Goal: Task Accomplishment & Management: Complete application form

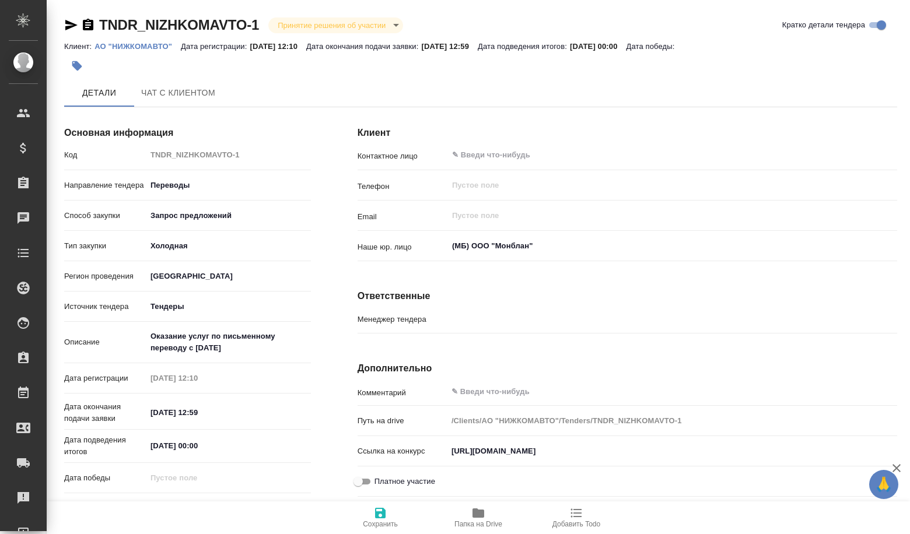
type input "[PERSON_NAME]"
drag, startPoint x: 456, startPoint y: 450, endPoint x: 909, endPoint y: 453, distance: 453.2
click at [909, 453] on div "Клиент Контактное лицо ​ Телефон ​ Email ​ Наше юр. лицо (МБ) ООО "Монблан" ​ О…" at bounding box center [627, 353] width 586 height 519
click at [509, 453] on input "https://www.b2b-center.ru/market/okazanie-uslug-po-pismennomu-perevodu-s-01-01-…" at bounding box center [672, 452] width 449 height 17
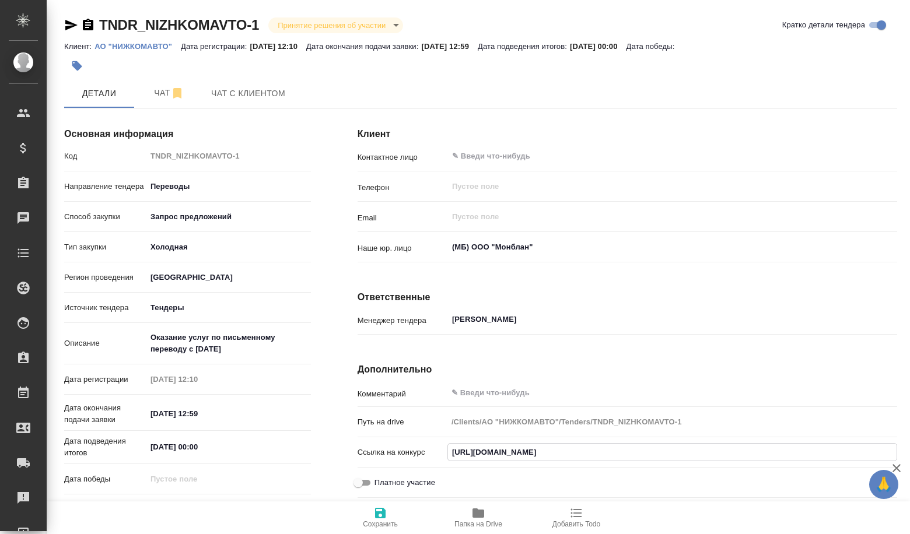
scroll to position [0, 0]
drag, startPoint x: 509, startPoint y: 453, endPoint x: 372, endPoint y: 453, distance: 137.1
click at [372, 453] on div "Ссылка на конкурс https://www.b2b-center.ru/market/okazanie-uslug-po-pismennomu…" at bounding box center [628, 452] width 540 height 20
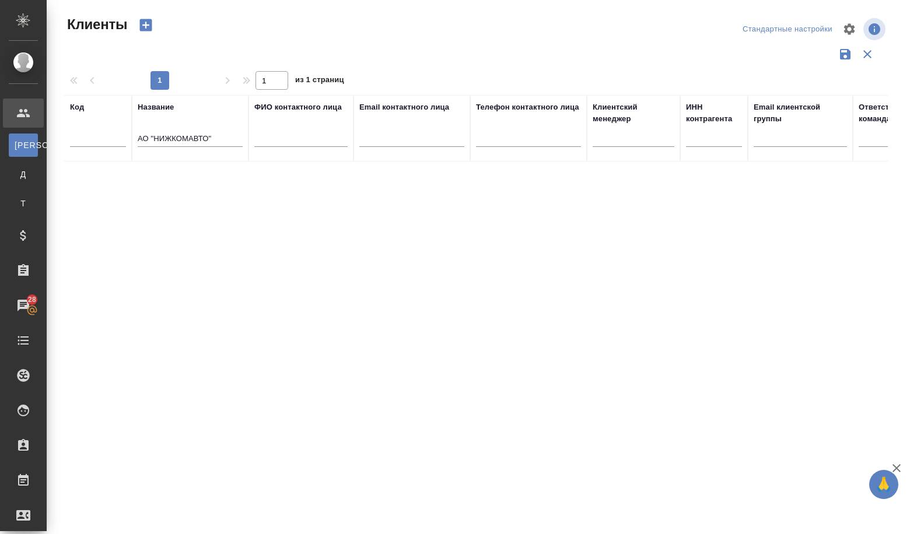
select select "RU"
drag, startPoint x: 208, startPoint y: 135, endPoint x: 136, endPoint y: 137, distance: 71.8
click at [136, 137] on th "Название АО "НИЖКОМАВТО"" at bounding box center [190, 128] width 117 height 66
paste input "Акционерное общество «Ачинский нефтеперерабатывающий завод Восточной нефтяной к…"
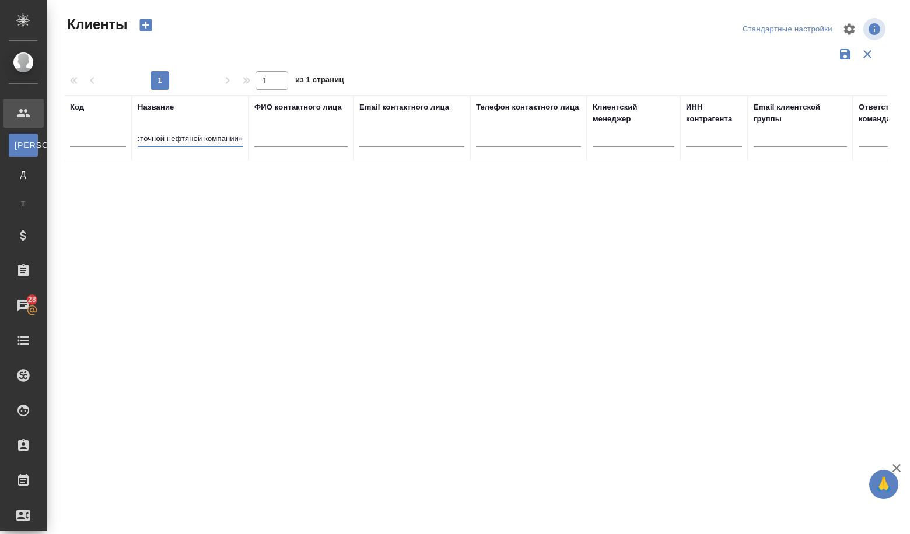
type input "Акционерное общество «Ачинский нефтеперерабатывающий завод Восточной нефтяной к…"
click at [138, 26] on icon "button" at bounding box center [146, 25] width 16 height 16
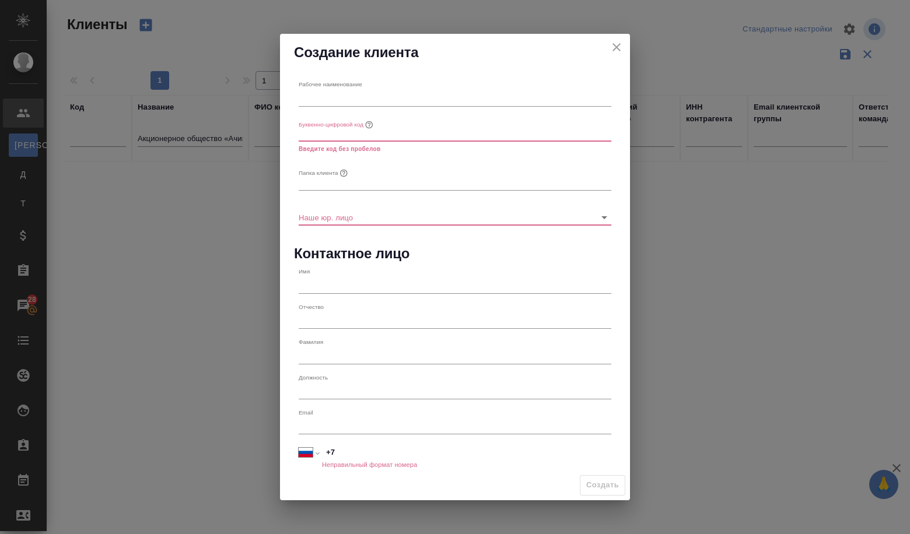
click at [417, 110] on div "Рабочее наименование" at bounding box center [455, 93] width 322 height 35
click at [404, 98] on input "text" at bounding box center [455, 98] width 313 height 16
paste input "Акционерное общество «Ачинский нефтеперерабатывающий завод Восточной нефтяной к…"
type input "Акционерное общество «Ачинский нефтеперерабатывающий завод Восточной нефтяной к…"
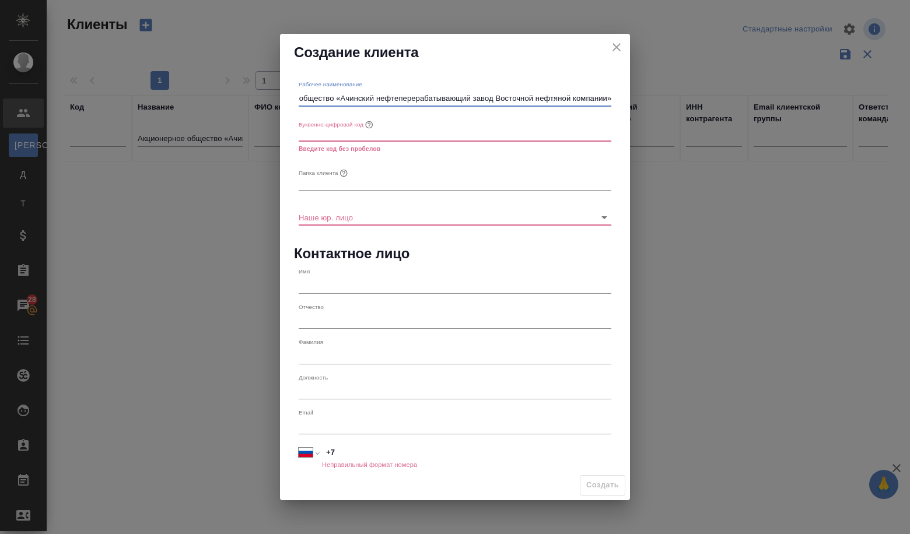
scroll to position [0, 0]
click at [379, 135] on input "text" at bounding box center [455, 133] width 313 height 16
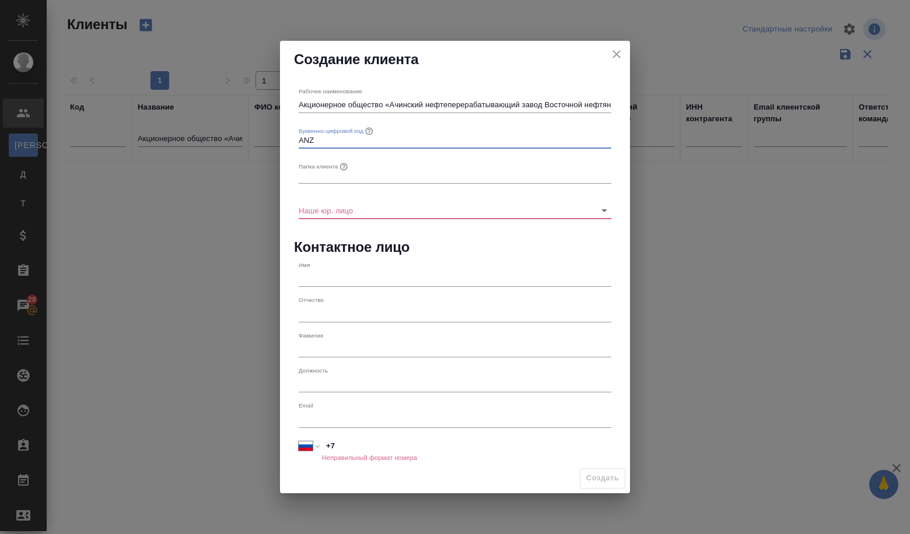
type input "ANZ"
click at [383, 176] on input "text" at bounding box center [455, 175] width 313 height 16
type input "F"
type input "Н"
type input "АНЗ"
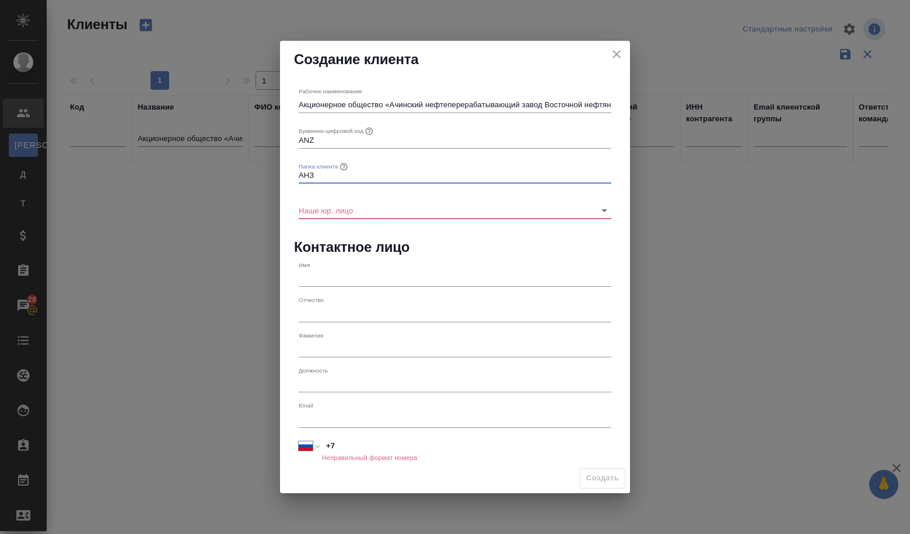
click at [506, 220] on div "Наше юр. лицо" at bounding box center [455, 205] width 322 height 35
click at [495, 209] on input "Наше юр. лицо" at bounding box center [436, 210] width 275 height 16
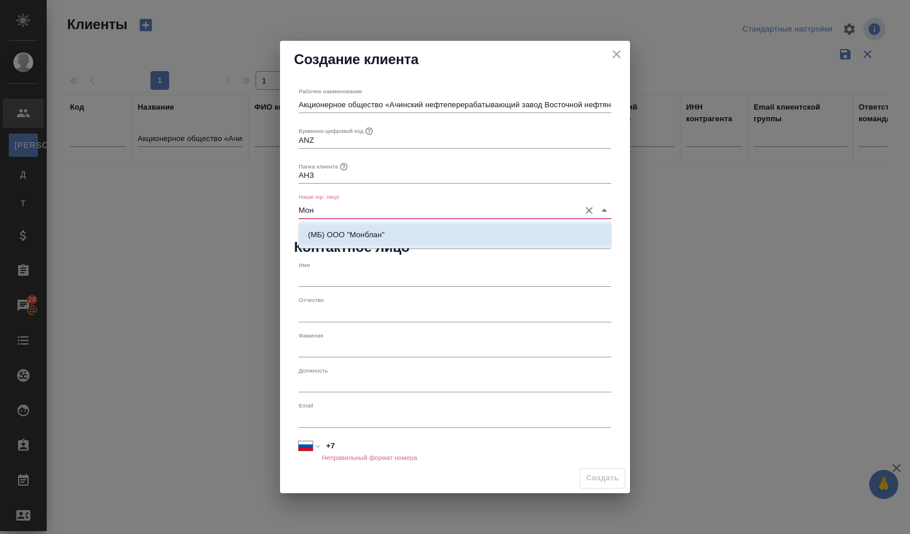
click at [440, 241] on li "(МБ) ООО "Монблан"" at bounding box center [455, 235] width 313 height 21
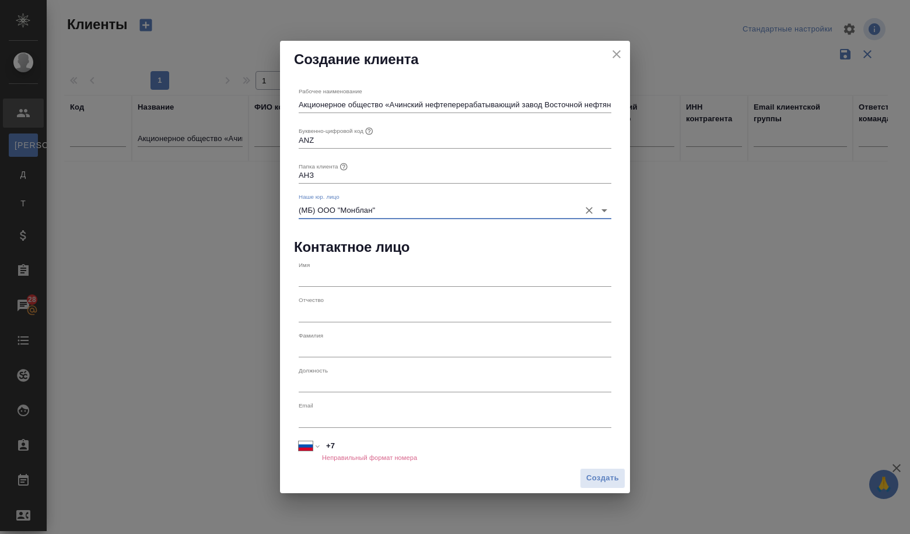
type input "(МБ) ООО "Монблан""
click at [359, 276] on input "text" at bounding box center [455, 279] width 313 height 16
paste input "[PERSON_NAME]"
type input "[PERSON_NAME]"
click at [332, 318] on input "text" at bounding box center [455, 314] width 313 height 16
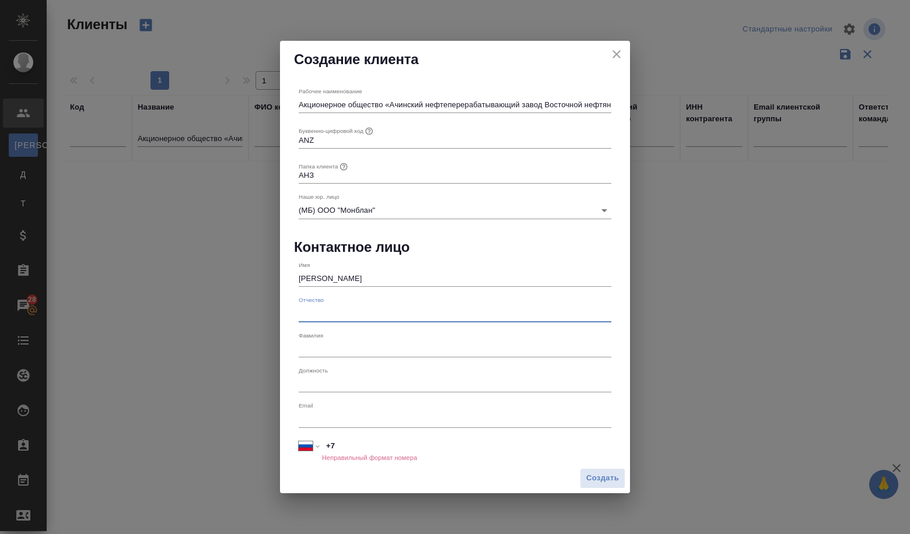
paste input "39159-53892"
type input "3"
click at [349, 446] on input "+7" at bounding box center [466, 445] width 289 height 17
paste input "391 595 38 92"
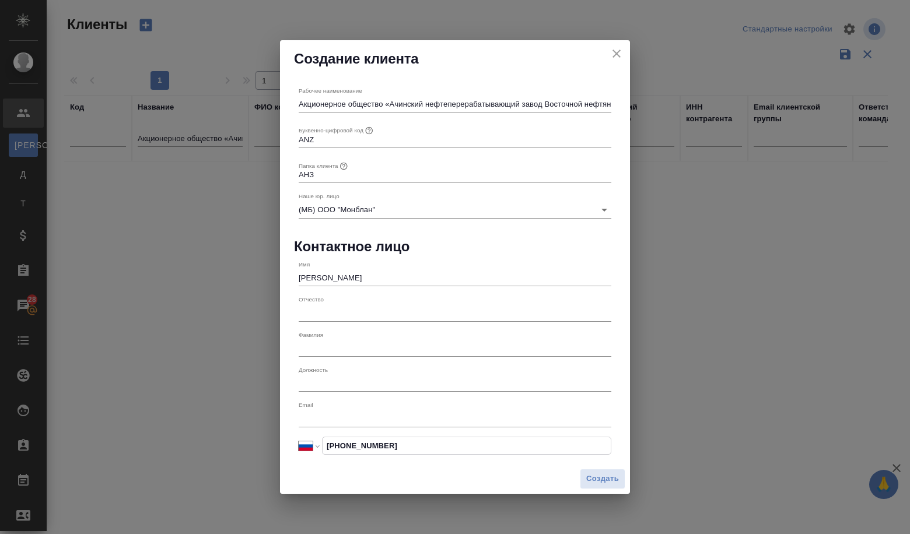
type input "+7 391 595 38 92"
click at [343, 417] on input "text" at bounding box center [455, 419] width 313 height 16
paste input "INChernyshova@anpz.rosneft.ru"
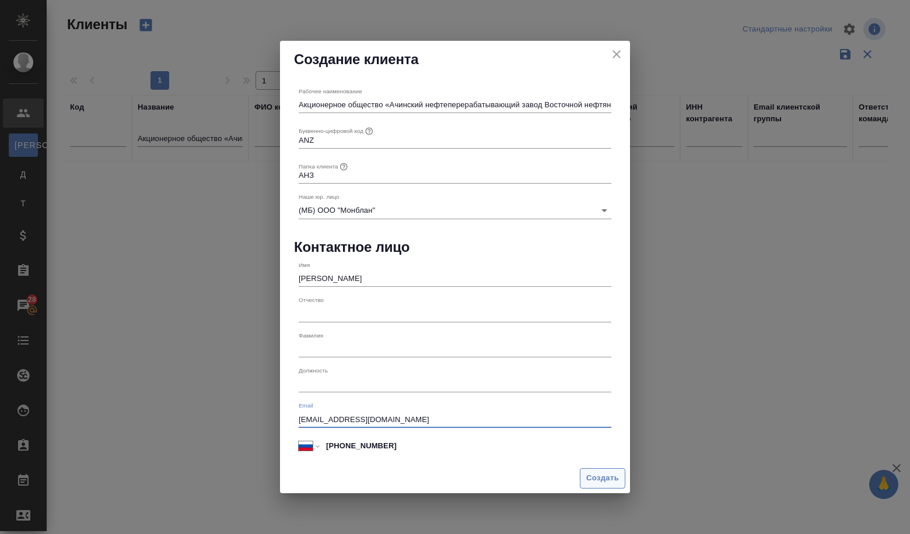
type input "INChernyshova@anpz.rosneft.ru"
click at [600, 481] on span "Создать" at bounding box center [602, 478] width 33 height 13
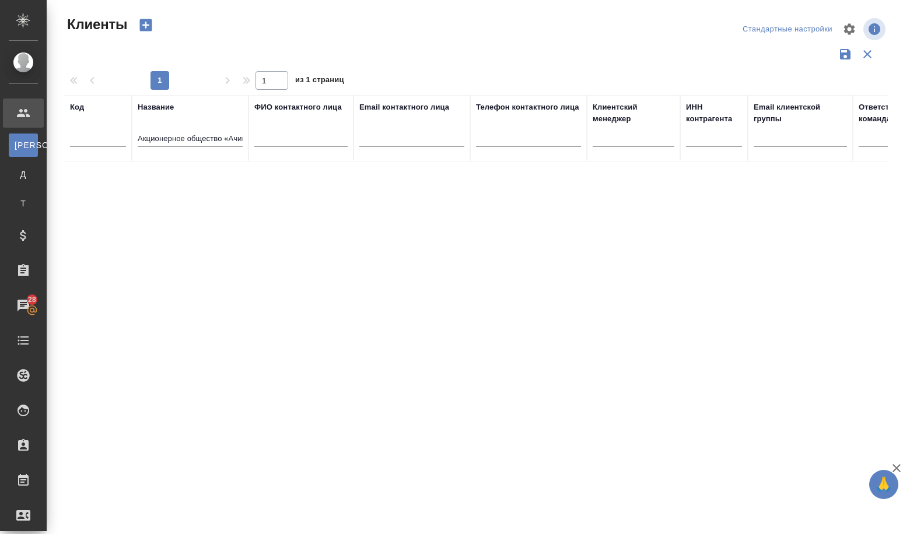
type input "+7"
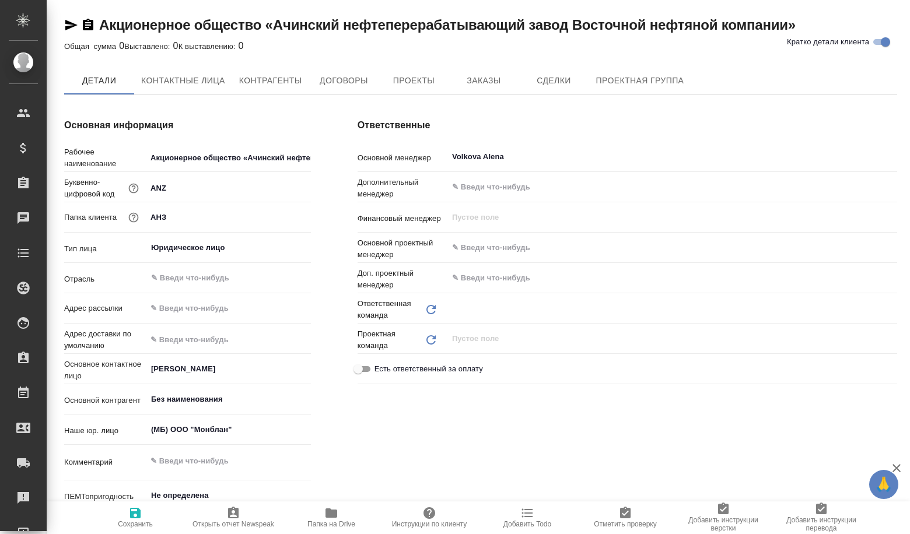
type textarea "x"
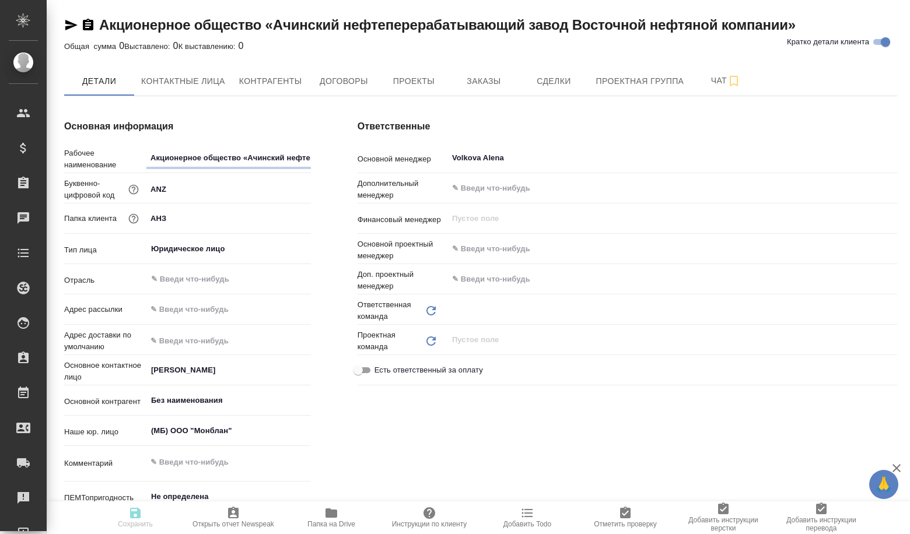
type textarea "x"
type input "Отдел продаж"
type textarea "x"
click at [548, 86] on span "Сделки" at bounding box center [554, 81] width 56 height 15
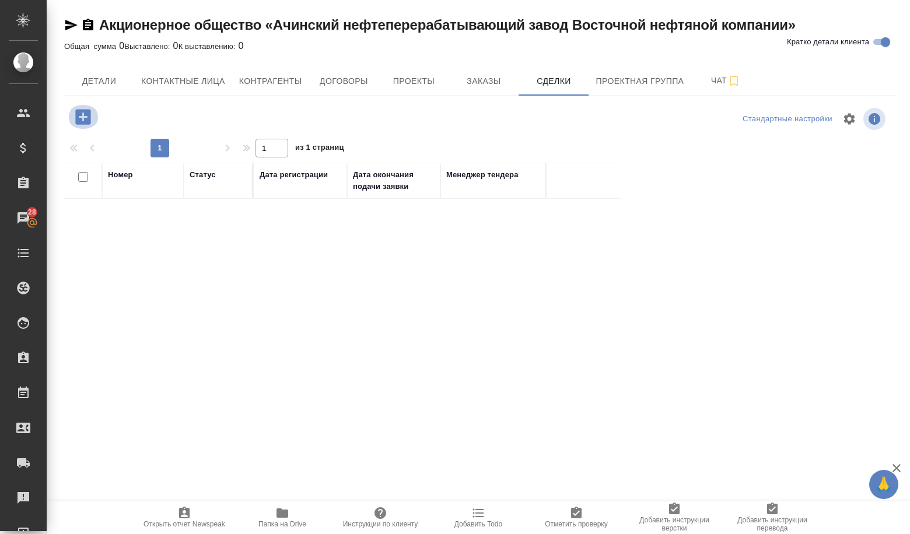
click at [79, 114] on icon "button" at bounding box center [82, 116] width 15 height 15
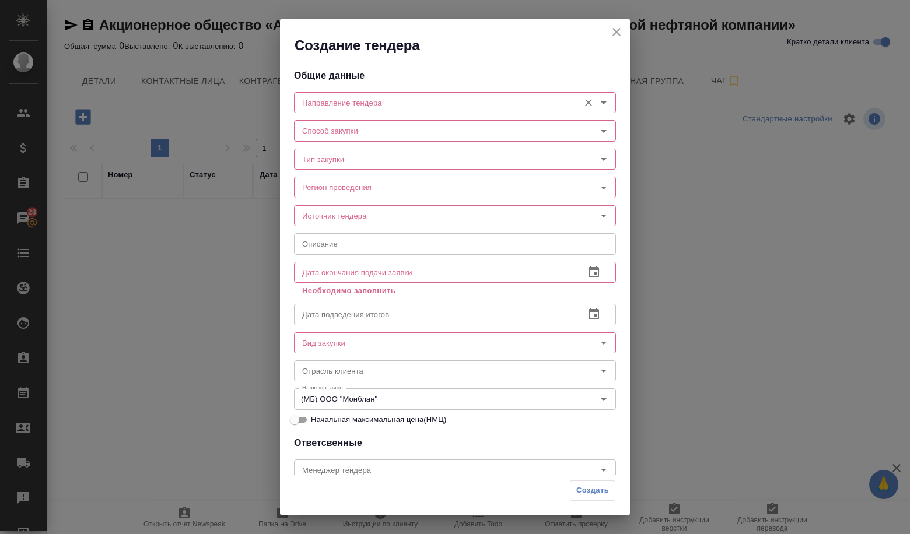
click at [450, 100] on input "Направление тендера" at bounding box center [435, 103] width 276 height 14
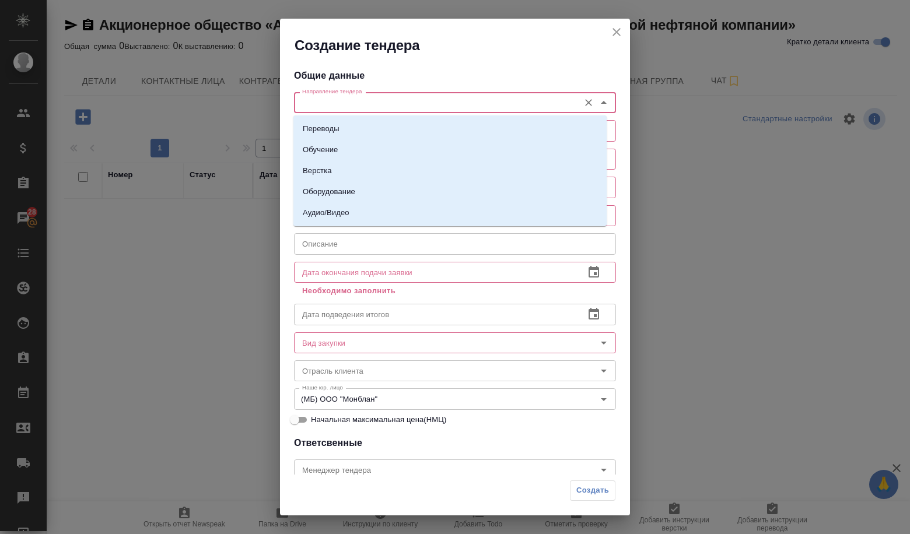
click at [430, 119] on li "Переводы" at bounding box center [449, 128] width 313 height 21
type input "Переводы"
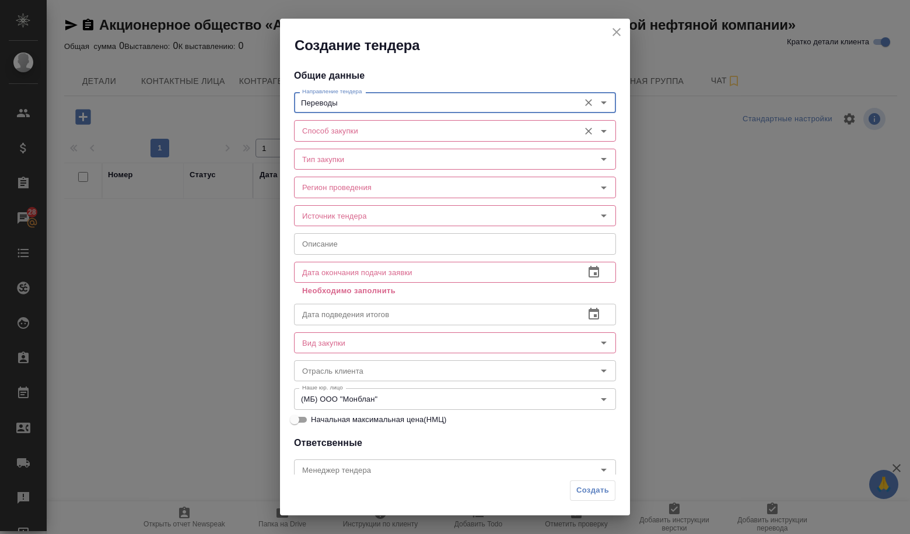
click at [425, 125] on div "Способ закупки" at bounding box center [455, 130] width 322 height 21
click at [374, 133] on input "Способ закупки" at bounding box center [435, 131] width 276 height 14
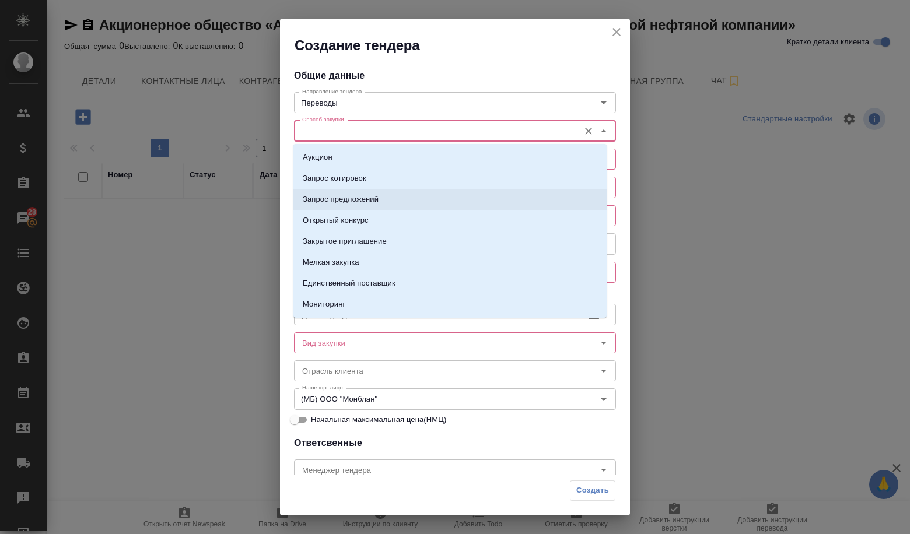
click at [376, 196] on p "Запрос предложений" at bounding box center [341, 200] width 76 height 12
type input "Запрос предложений"
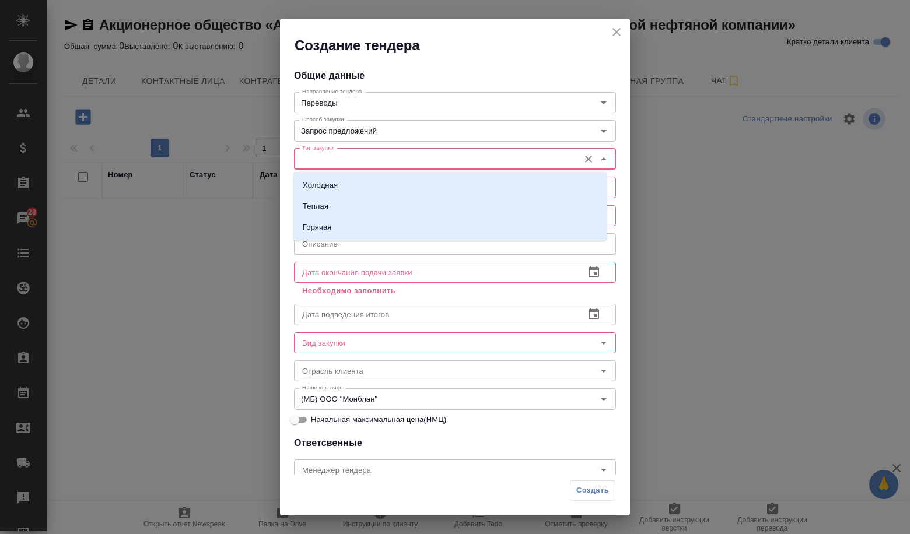
click at [363, 158] on input "Тип закупки" at bounding box center [435, 159] width 276 height 14
click at [351, 183] on li "Холодная" at bounding box center [449, 185] width 313 height 21
type input "Холодная"
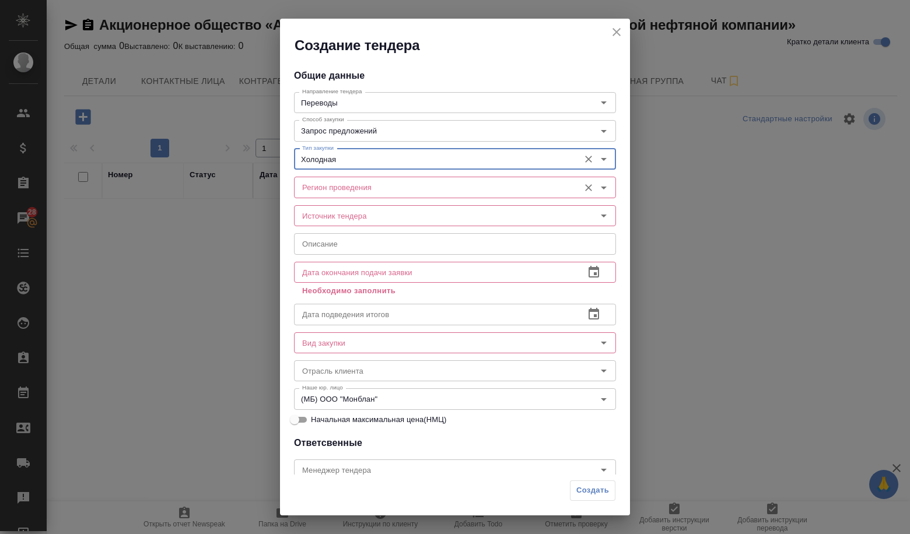
click at [348, 187] on input "Регион проведения" at bounding box center [435, 187] width 276 height 14
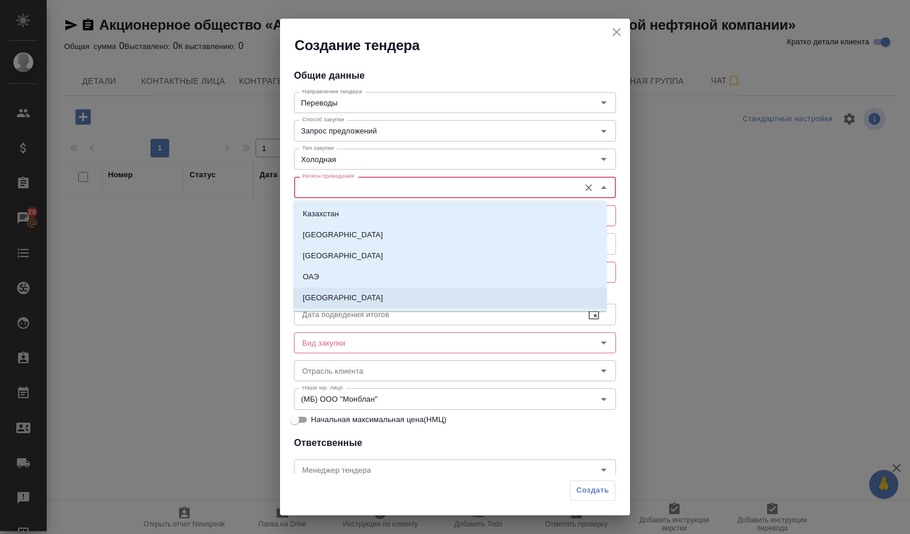
click at [324, 288] on li "[GEOGRAPHIC_DATA]" at bounding box center [449, 298] width 313 height 21
type input "[GEOGRAPHIC_DATA]"
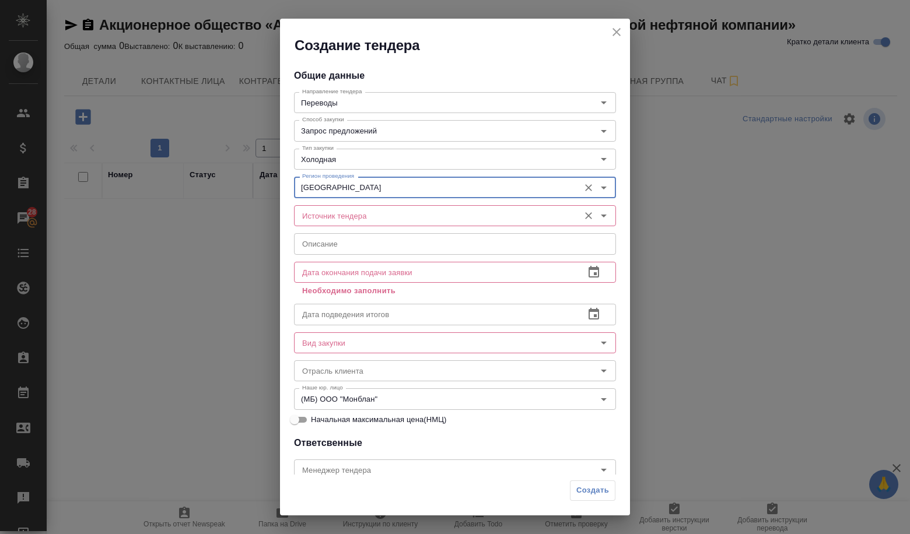
click at [332, 206] on div "Источник тендера" at bounding box center [455, 215] width 322 height 21
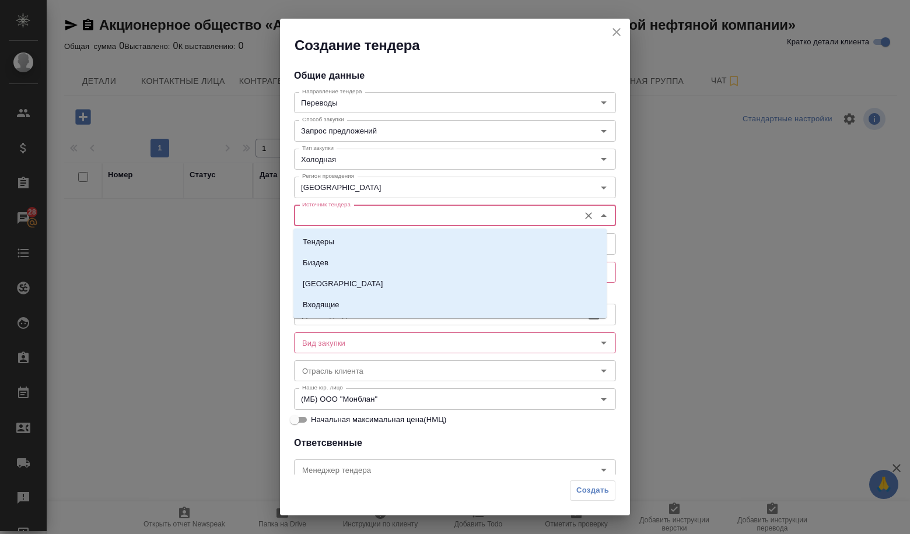
click at [332, 215] on input "Источник тендера" at bounding box center [435, 216] width 276 height 14
click at [325, 241] on p "Тендеры" at bounding box center [318, 242] width 31 height 12
type input "Тендеры"
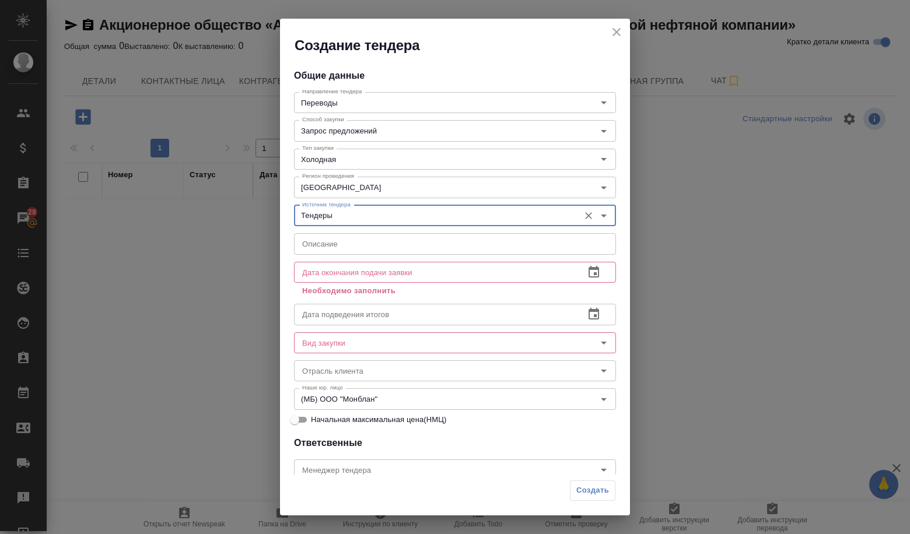
click at [327, 248] on input "text" at bounding box center [455, 243] width 322 height 21
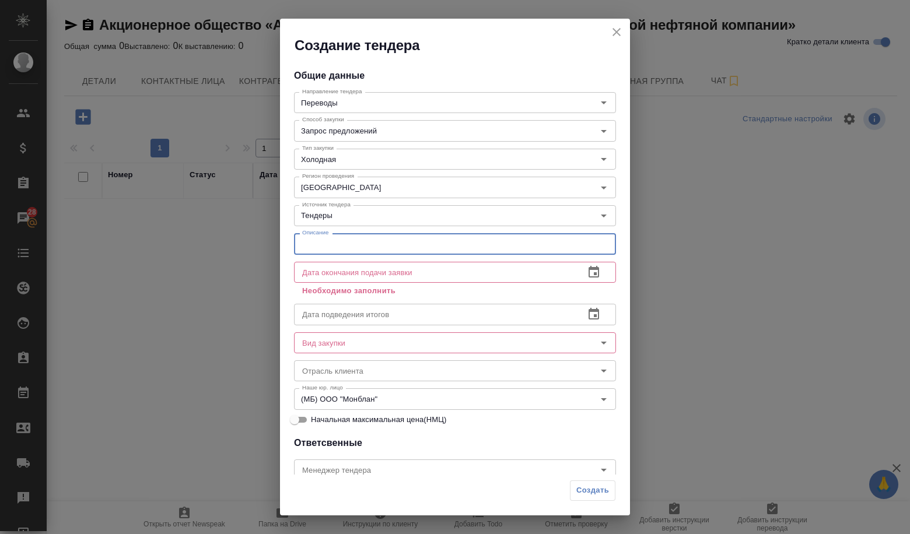
paste input "Услуги по письменному переводу текстов"
type input "Услуги по письменному переводу текстов"
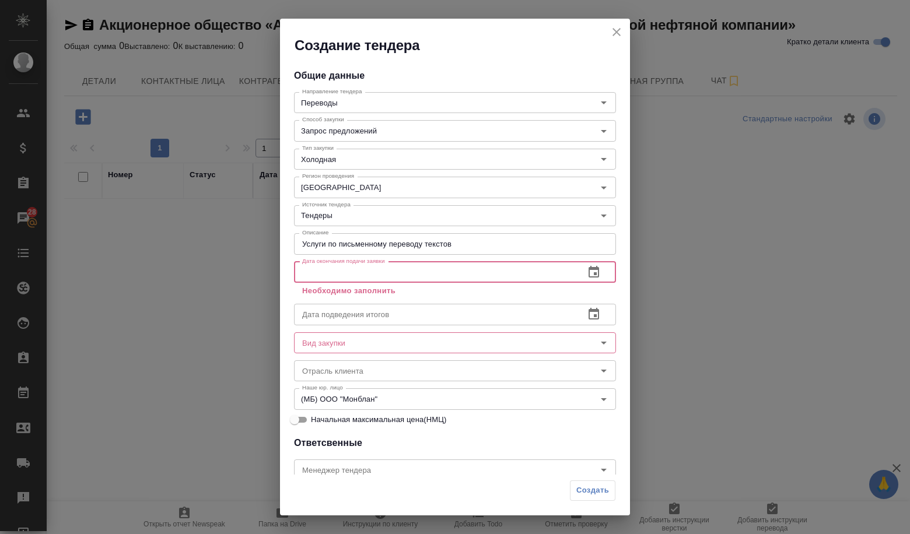
click at [426, 271] on input "text" at bounding box center [434, 272] width 281 height 21
click at [590, 275] on icon "button" at bounding box center [594, 272] width 10 height 12
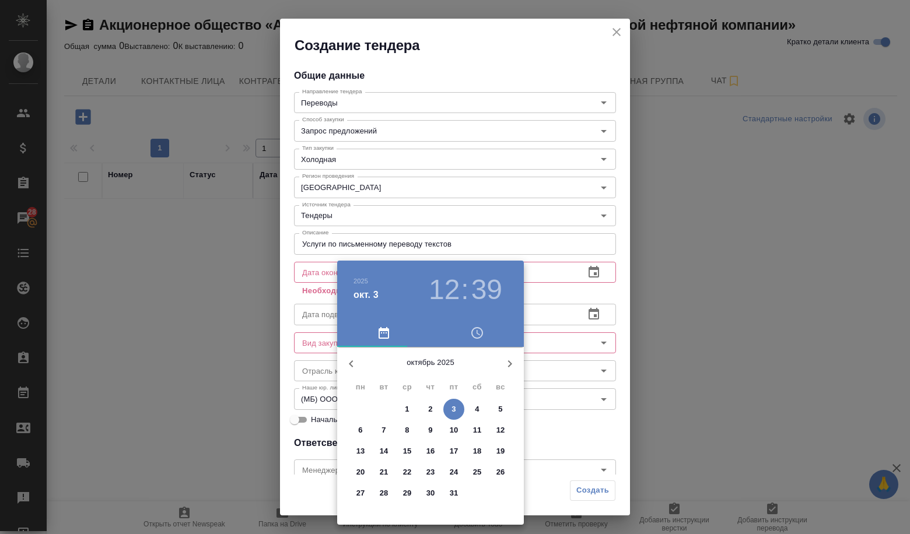
click at [403, 431] on span "8" at bounding box center [407, 431] width 21 height 12
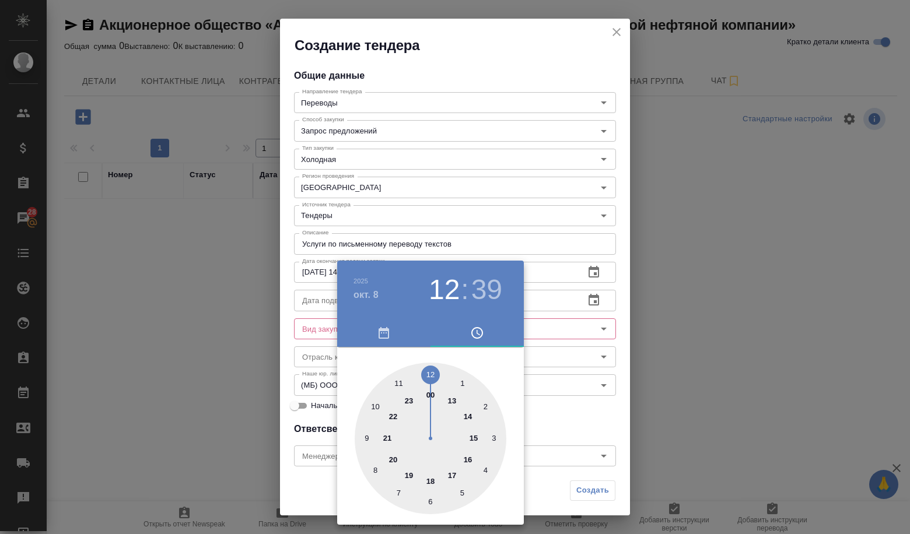
click at [469, 417] on div at bounding box center [431, 439] width 152 height 152
type input "[DATE] 14:00"
click at [430, 376] on div at bounding box center [431, 439] width 152 height 152
click at [534, 397] on div at bounding box center [455, 267] width 910 height 534
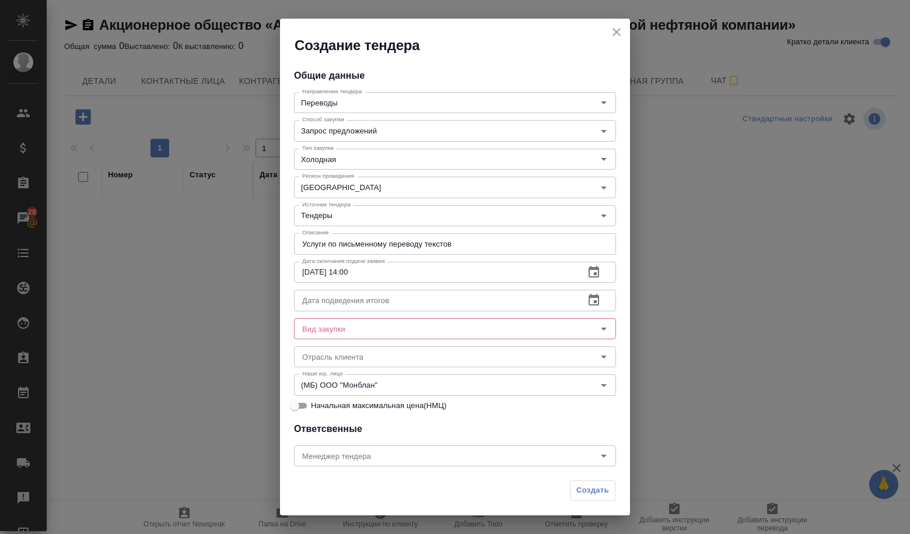
click at [348, 297] on input "text" at bounding box center [434, 300] width 281 height 21
click at [589, 296] on icon "button" at bounding box center [594, 300] width 10 height 12
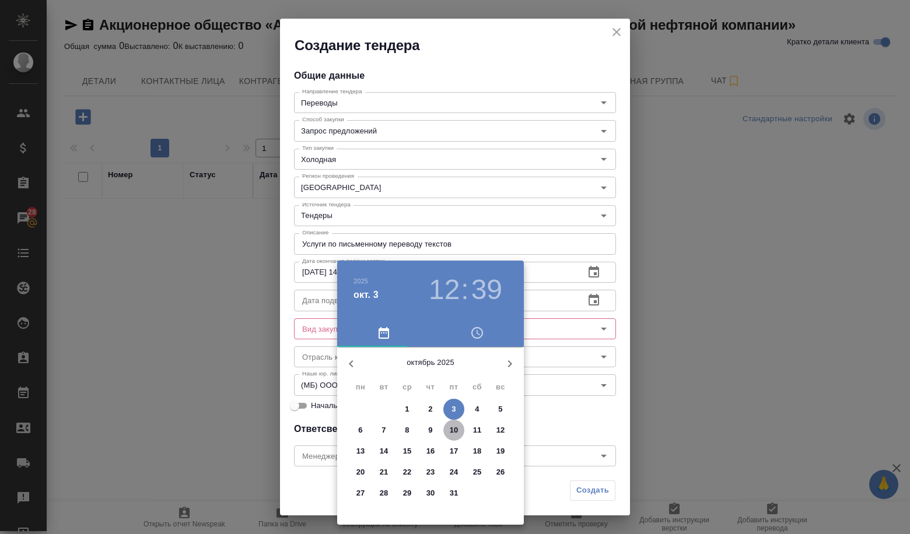
click at [451, 433] on p "10" at bounding box center [454, 431] width 9 height 12
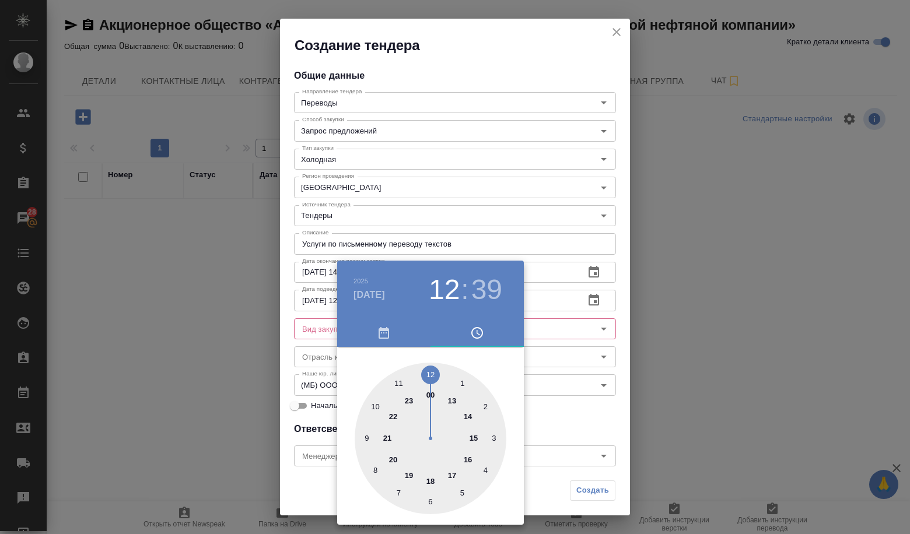
click at [433, 377] on div at bounding box center [431, 439] width 152 height 152
click at [430, 375] on div at bounding box center [431, 439] width 152 height 152
type input "[DATE] 12:00"
click at [549, 391] on div at bounding box center [455, 267] width 910 height 534
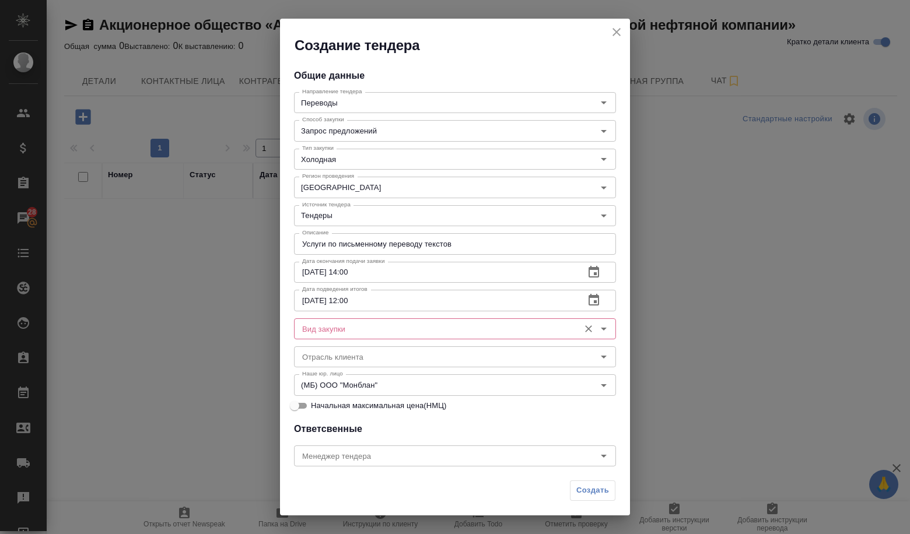
click at [378, 336] on div "Вид закупки" at bounding box center [455, 328] width 322 height 21
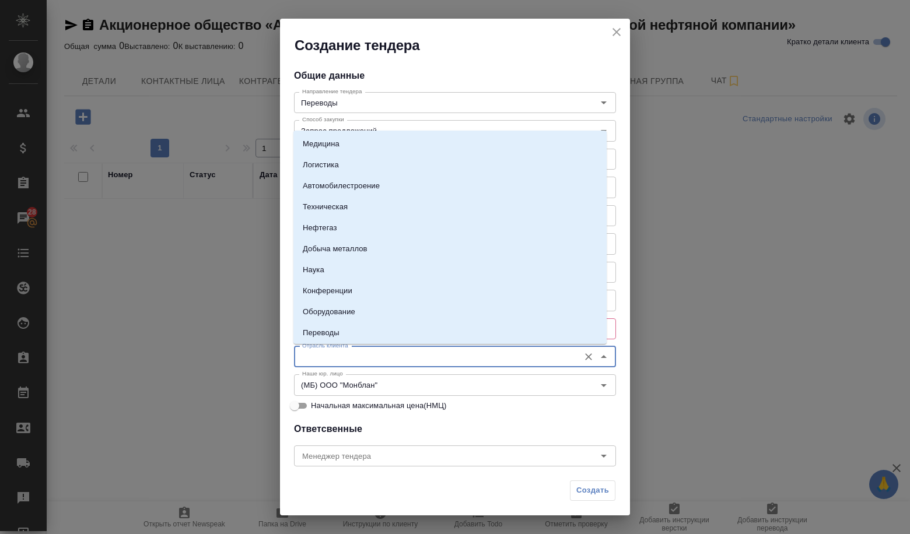
click at [485, 359] on input "Отрасль клиента" at bounding box center [435, 357] width 276 height 14
click at [493, 401] on div "Начальная максимальная цена(НМЦ)" at bounding box center [455, 405] width 322 height 15
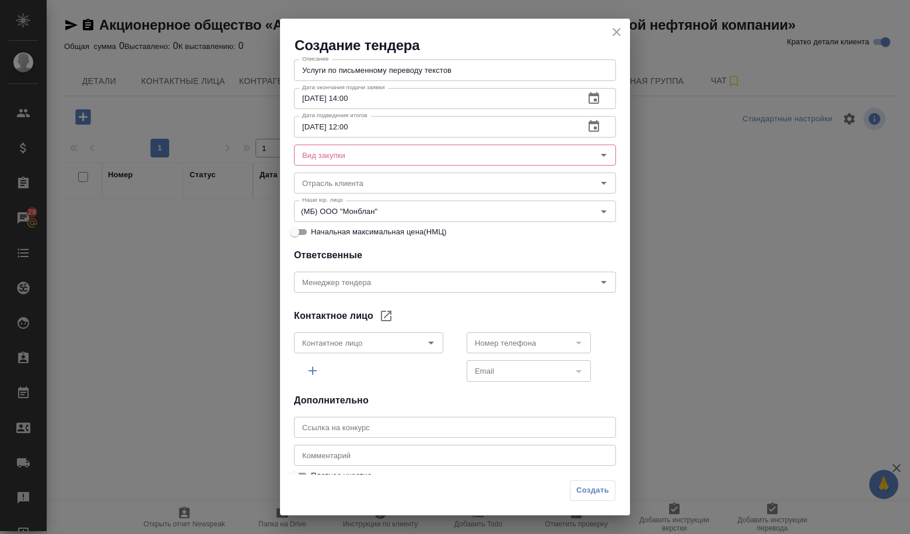
scroll to position [175, 0]
click at [437, 298] on div "Общие данные Направление тендера Переводы Направление тендера Способ закупки За…" at bounding box center [455, 265] width 350 height 420
click at [427, 349] on icon "Open" at bounding box center [431, 342] width 14 height 14
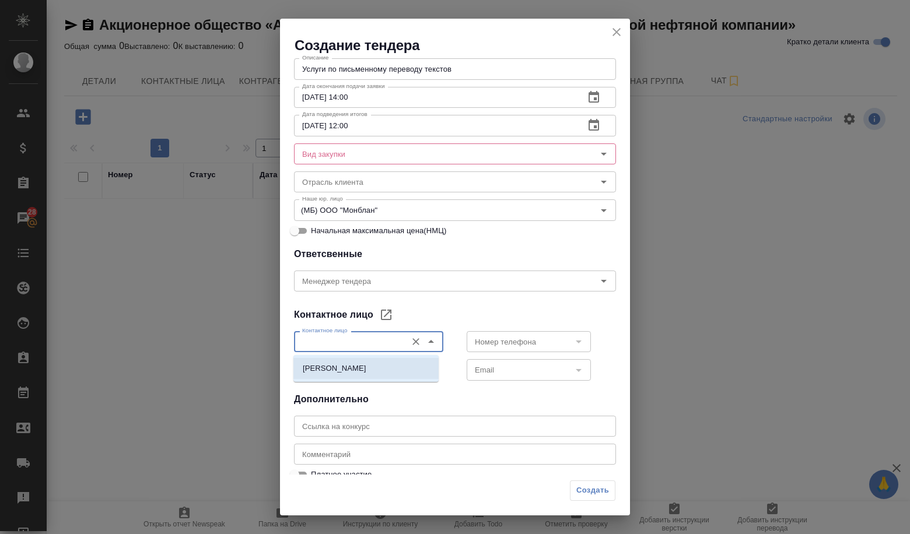
click at [366, 369] on p "[PERSON_NAME]" at bounding box center [335, 369] width 64 height 12
type input "[PERSON_NAME]"
click at [576, 341] on icon "Open" at bounding box center [579, 342] width 6 height 3
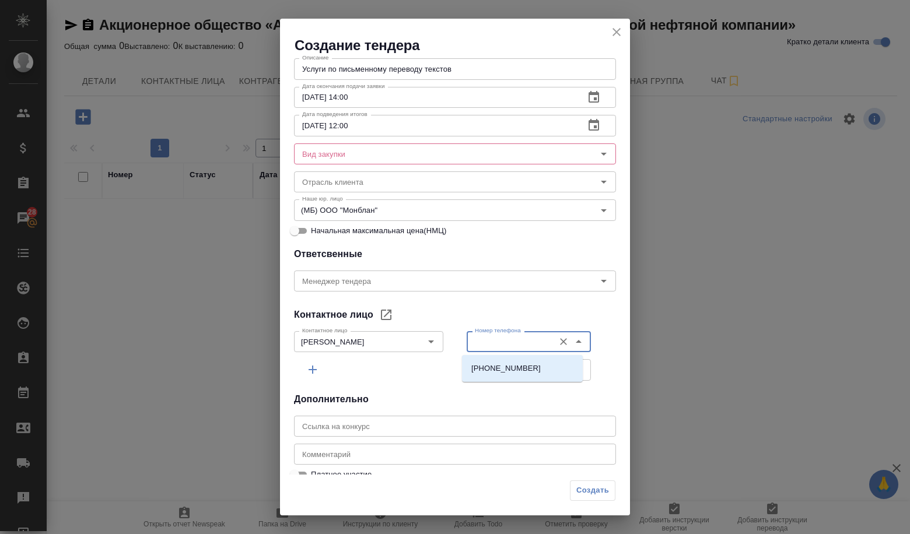
type input "9164829928"
type input "veronika.gilanova@zyfra.com"
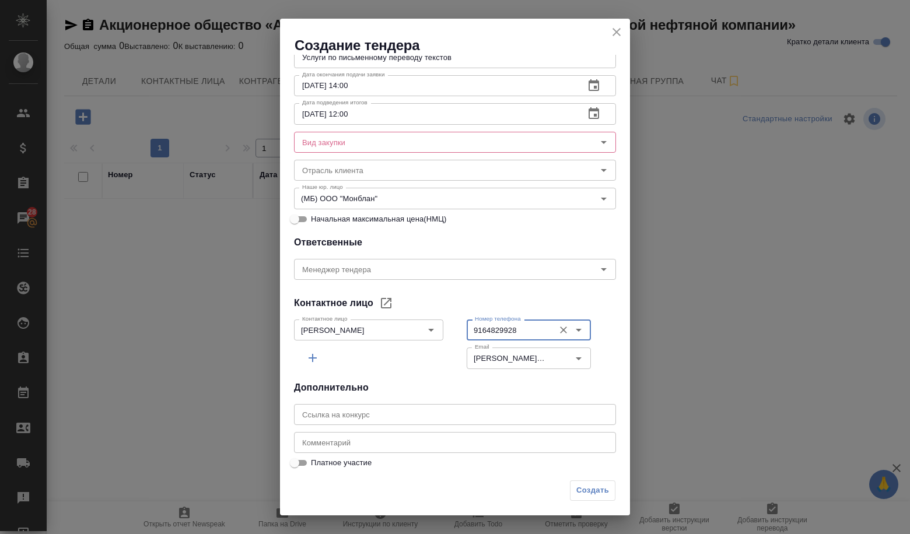
scroll to position [187, 0]
click at [398, 422] on input "text" at bounding box center [455, 414] width 322 height 21
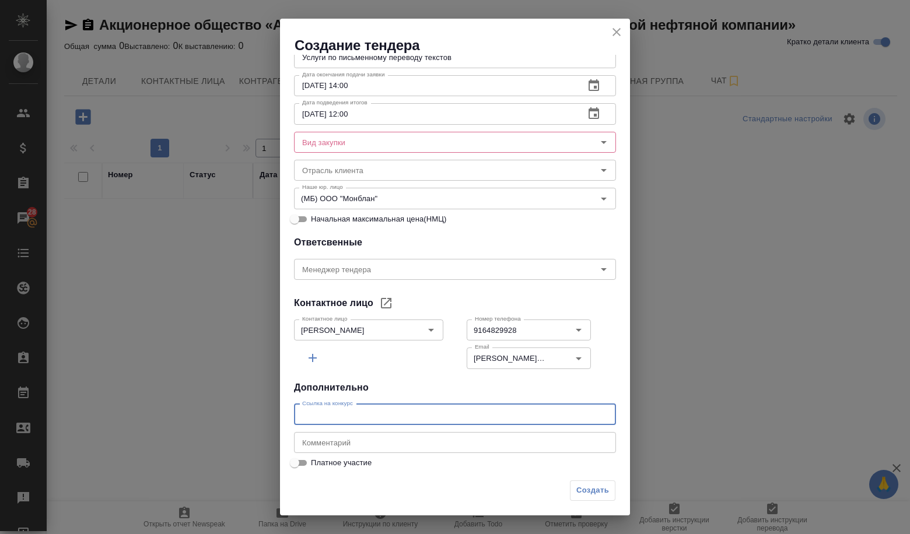
paste input "[URL][DOMAIN_NAME]"
type input "[URL][DOMAIN_NAME]"
click at [583, 489] on div "Создать" at bounding box center [592, 491] width 45 height 20
click at [590, 491] on div "Создать" at bounding box center [592, 491] width 45 height 20
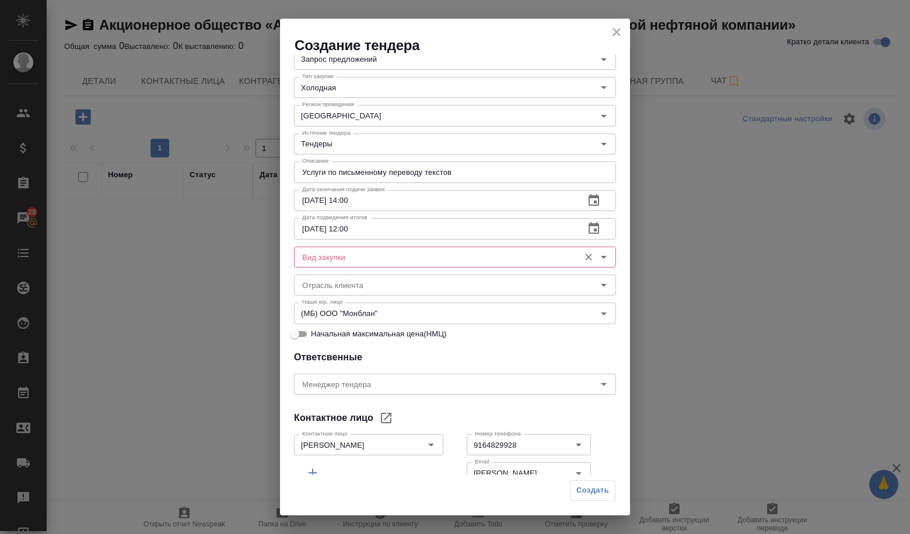
scroll to position [71, 0]
click at [341, 253] on input "Вид закупки" at bounding box center [435, 258] width 276 height 14
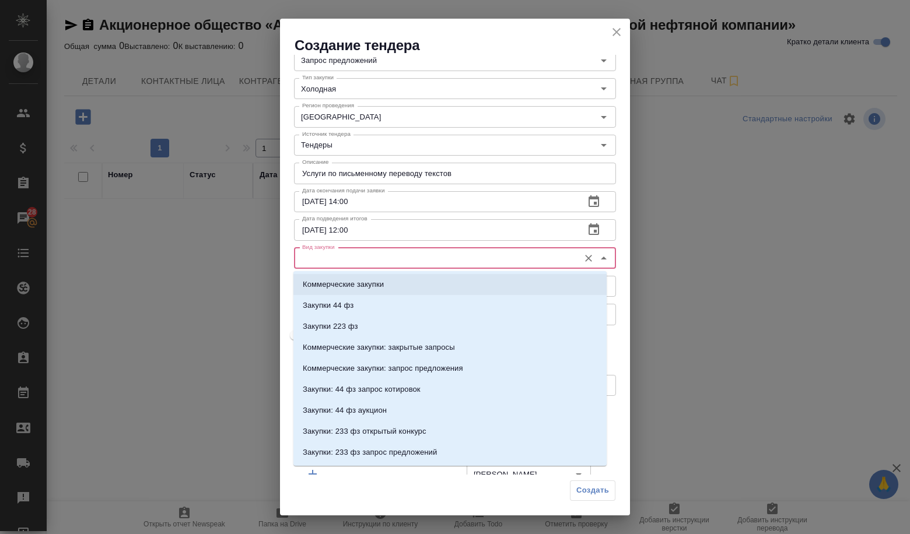
click at [335, 286] on p "Коммерческие закупки" at bounding box center [343, 285] width 81 height 12
type input "Коммерческие закупки"
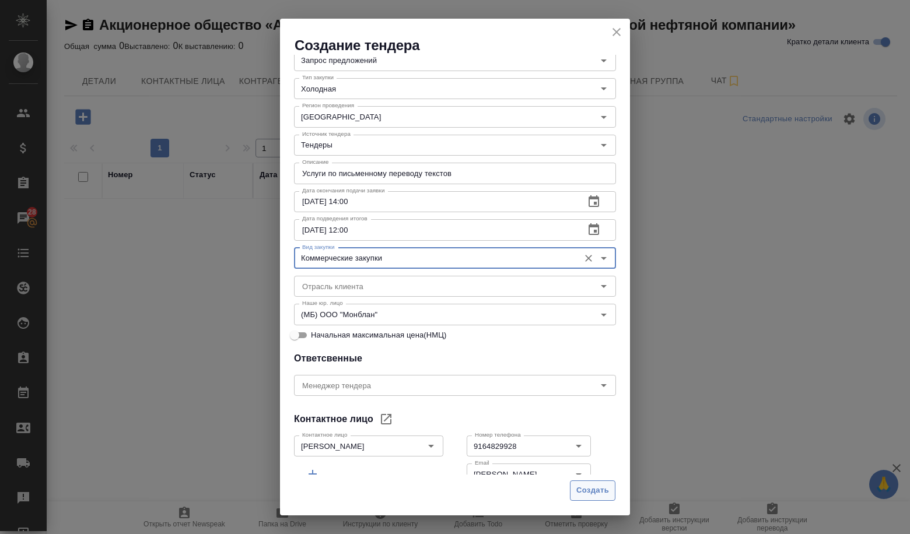
click at [589, 490] on span "Создать" at bounding box center [592, 490] width 33 height 13
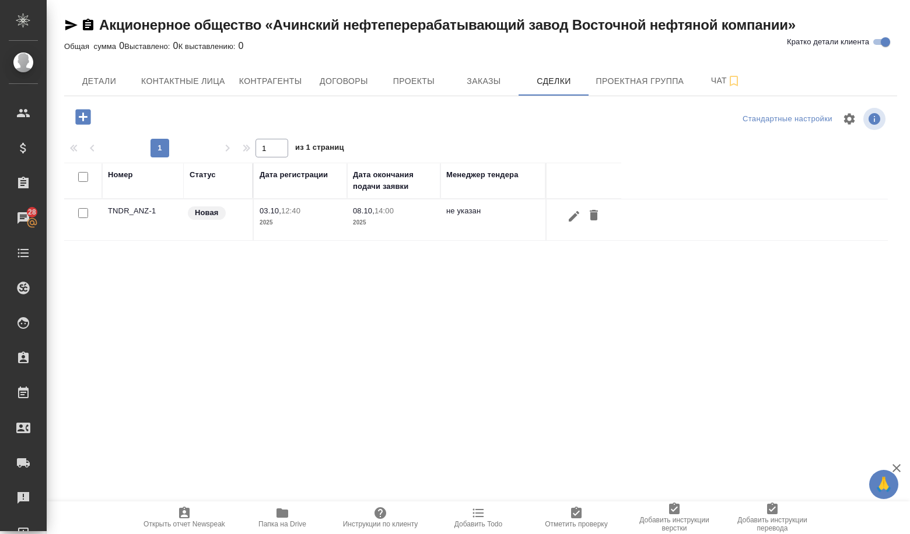
click at [120, 212] on td "TNDR_ANZ-1" at bounding box center [143, 219] width 82 height 41
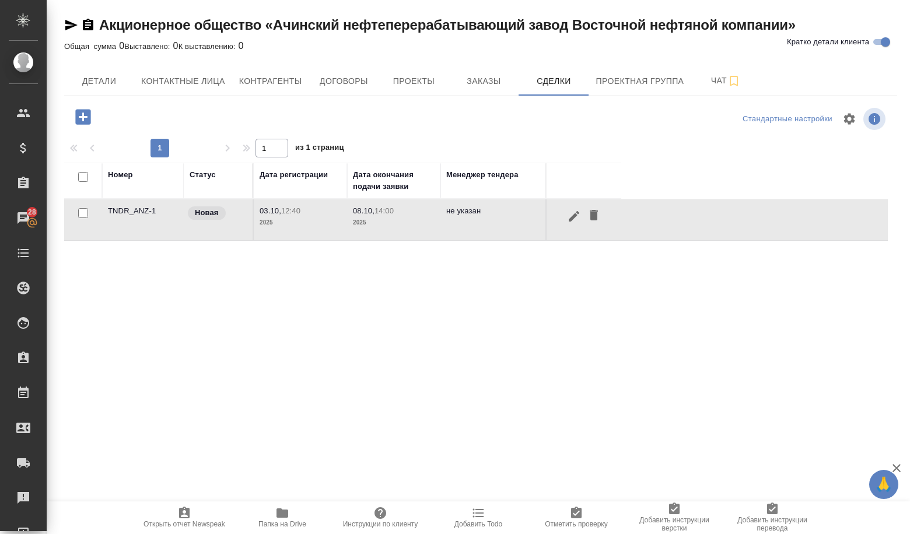
click at [117, 209] on td "TNDR_ANZ-1" at bounding box center [143, 219] width 82 height 41
click at [116, 209] on td "TNDR_ANZ-1" at bounding box center [143, 219] width 82 height 41
click at [118, 209] on td "TNDR_ANZ-1" at bounding box center [143, 219] width 82 height 41
click at [128, 208] on td "TNDR_ANZ-1" at bounding box center [143, 219] width 82 height 41
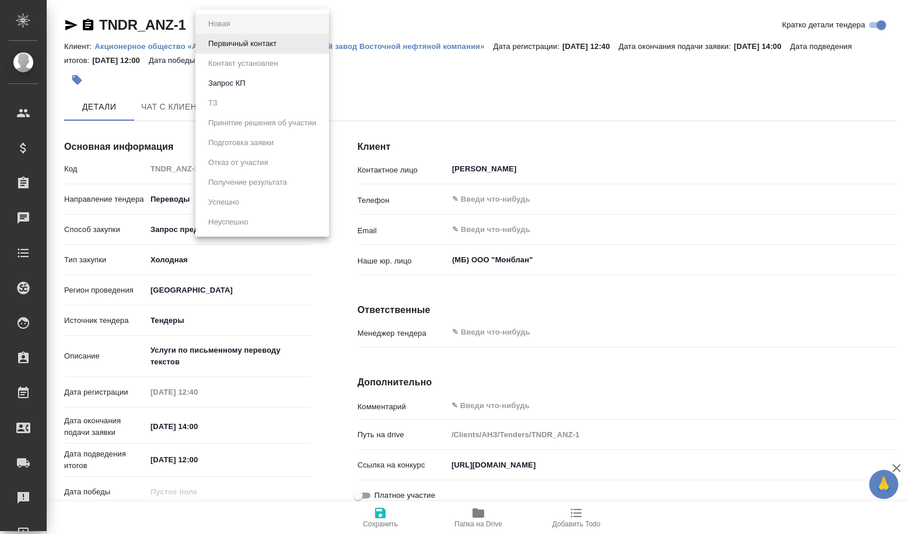
click at [232, 21] on body "🙏 .cls-1 fill:#fff; AWATERA Volkova Alena Клиенты Спецификации Заказы Чаты Todo…" at bounding box center [455, 267] width 910 height 534
click at [245, 42] on button "Первичный контакт" at bounding box center [242, 43] width 75 height 13
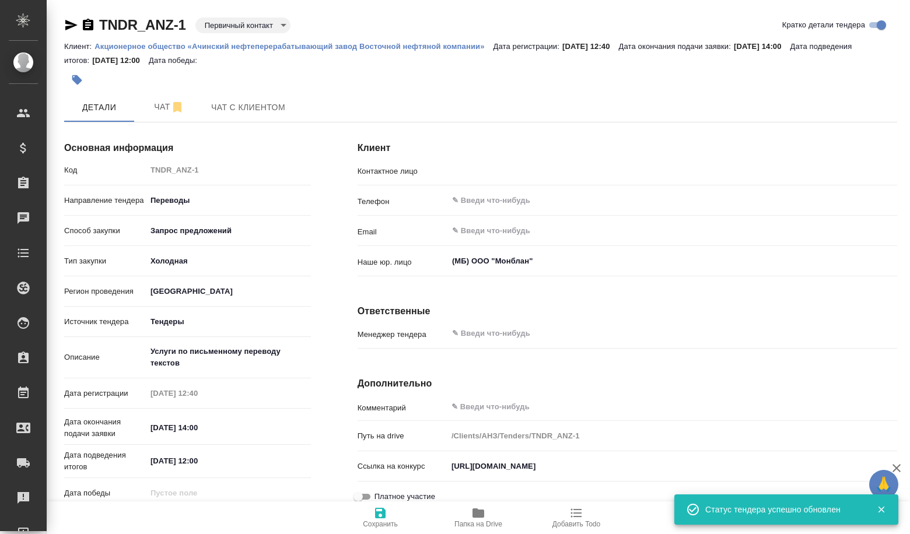
type input "[PERSON_NAME]"
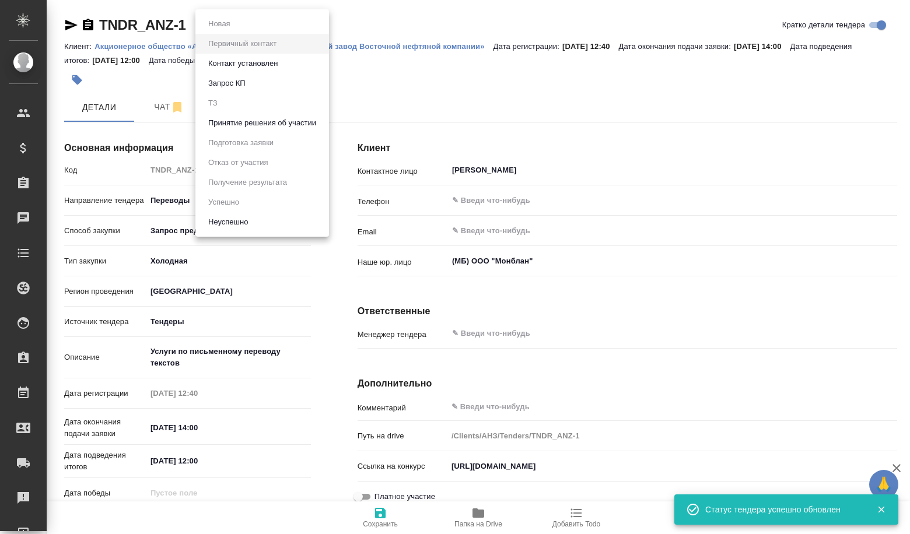
click at [242, 22] on body "🙏 .cls-1 fill:#fff; AWATERA Volkova [PERSON_NAME] Спецификации Заказы Чаты Todo…" at bounding box center [455, 267] width 910 height 534
click at [278, 125] on button "Принятие решения об участии" at bounding box center [262, 123] width 115 height 13
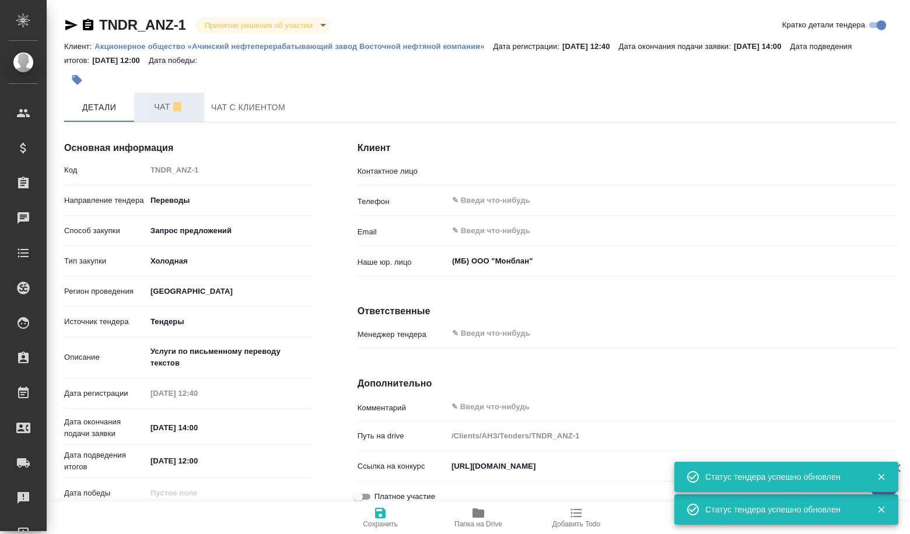
type input "[PERSON_NAME]"
click at [181, 99] on button "Чат" at bounding box center [169, 107] width 70 height 29
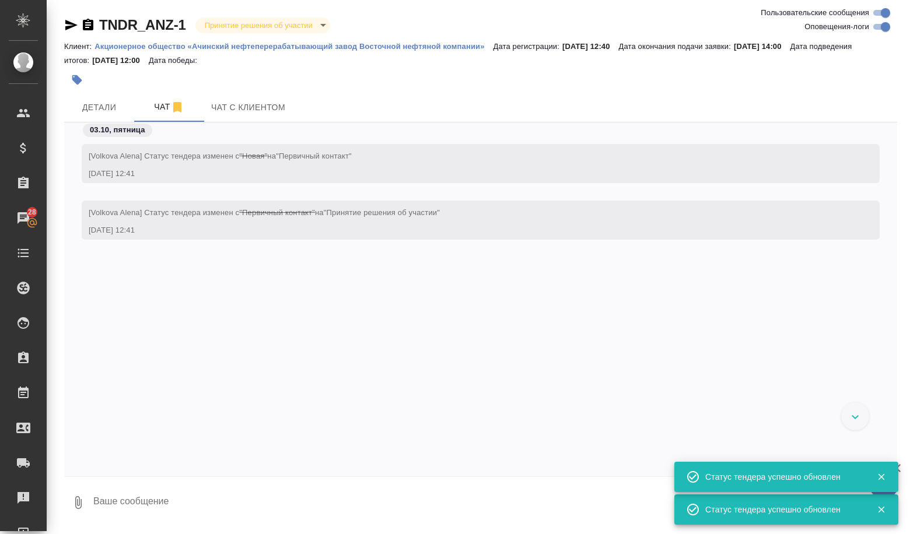
click at [116, 489] on textarea at bounding box center [494, 503] width 805 height 40
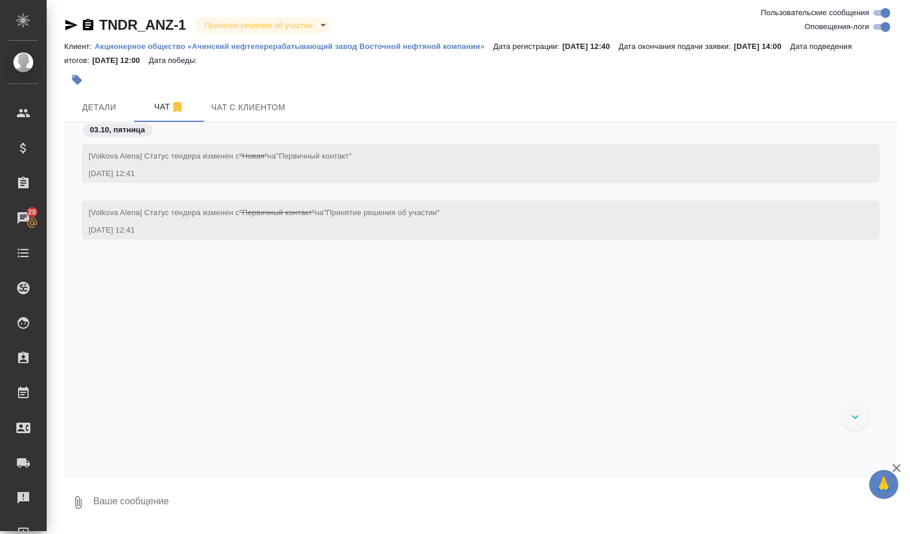
click at [160, 493] on textarea at bounding box center [494, 503] width 805 height 40
paste textarea "№ 337258 Loremips-dolorsi Ametco ad elitseddoei temporin utlabor Etdoloremag Al…"
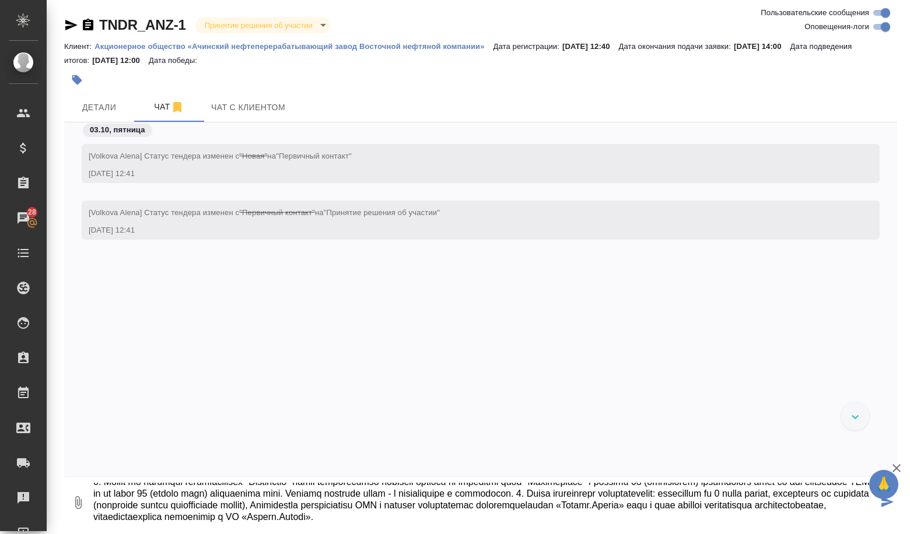
type textarea "№ 337258 Loremips-dolorsi Ametco ad elitseddoei temporin utlabor Etdoloremag Al…"
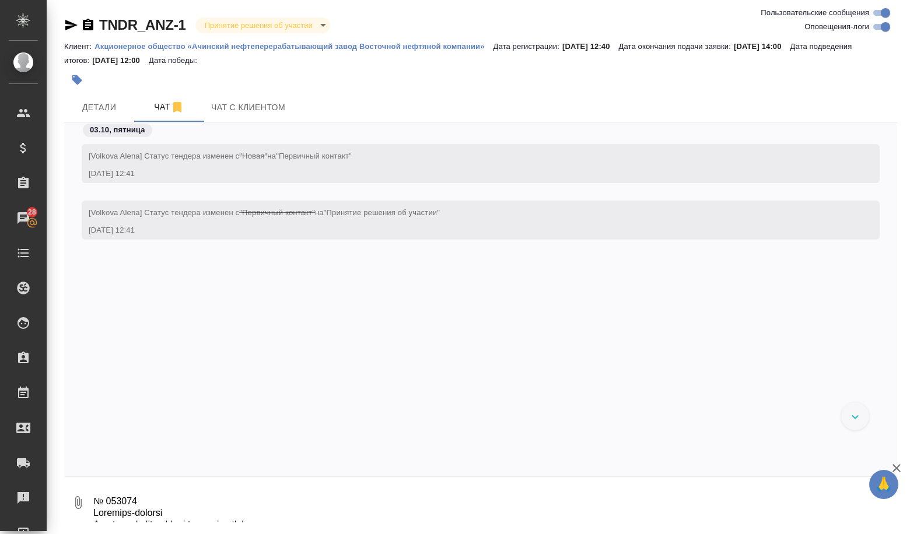
scroll to position [113, 0]
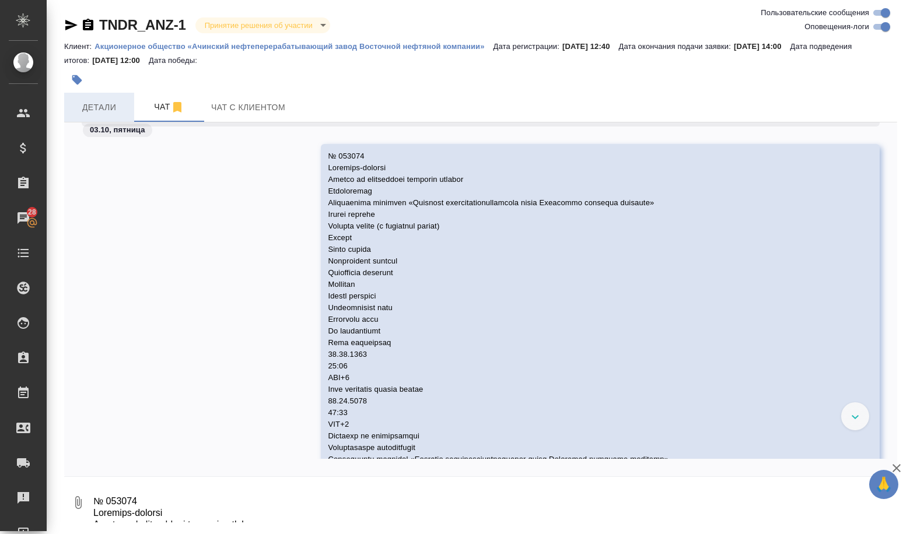
click at [89, 111] on span "Детали" at bounding box center [99, 107] width 56 height 15
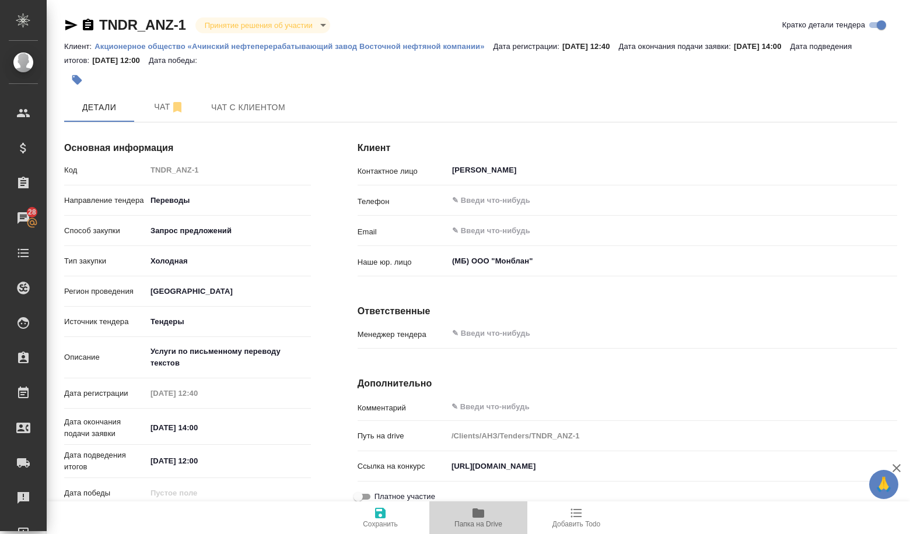
click at [456, 514] on span "Папка на Drive" at bounding box center [478, 517] width 84 height 22
